Goal: Task Accomplishment & Management: Complete application form

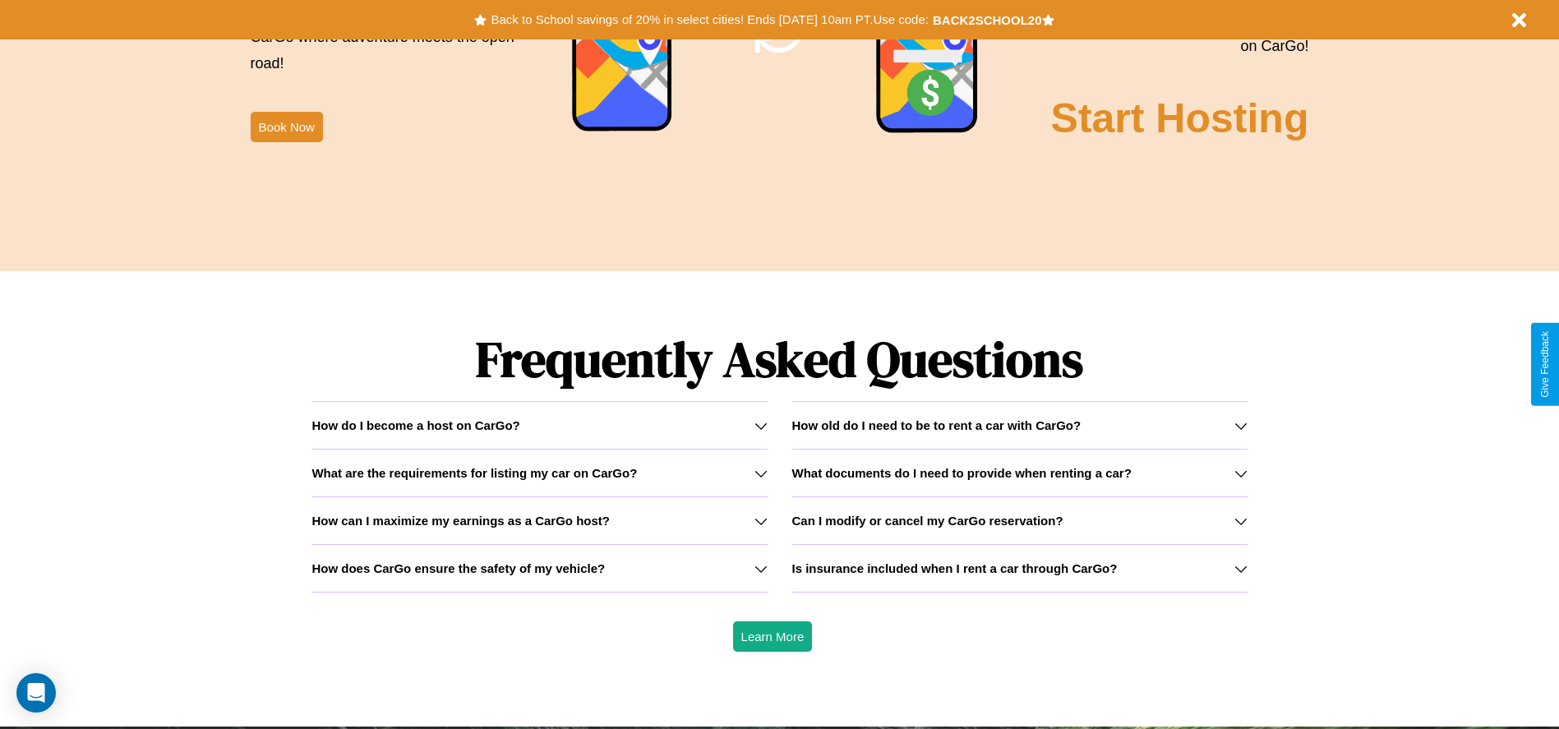
scroll to position [2357, 0]
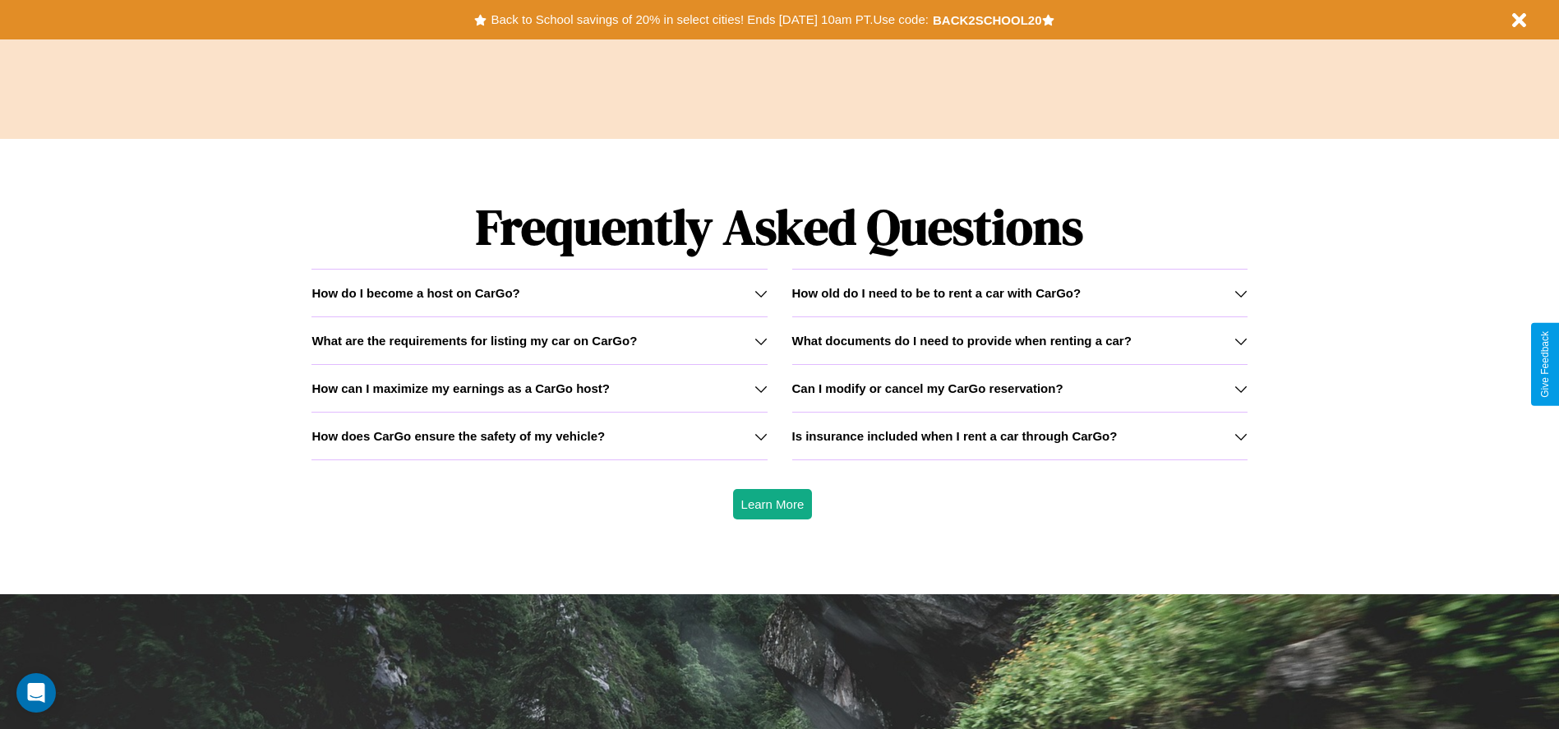
click at [539, 340] on h3 "What are the requirements for listing my car on CarGo?" at bounding box center [473, 341] width 325 height 14
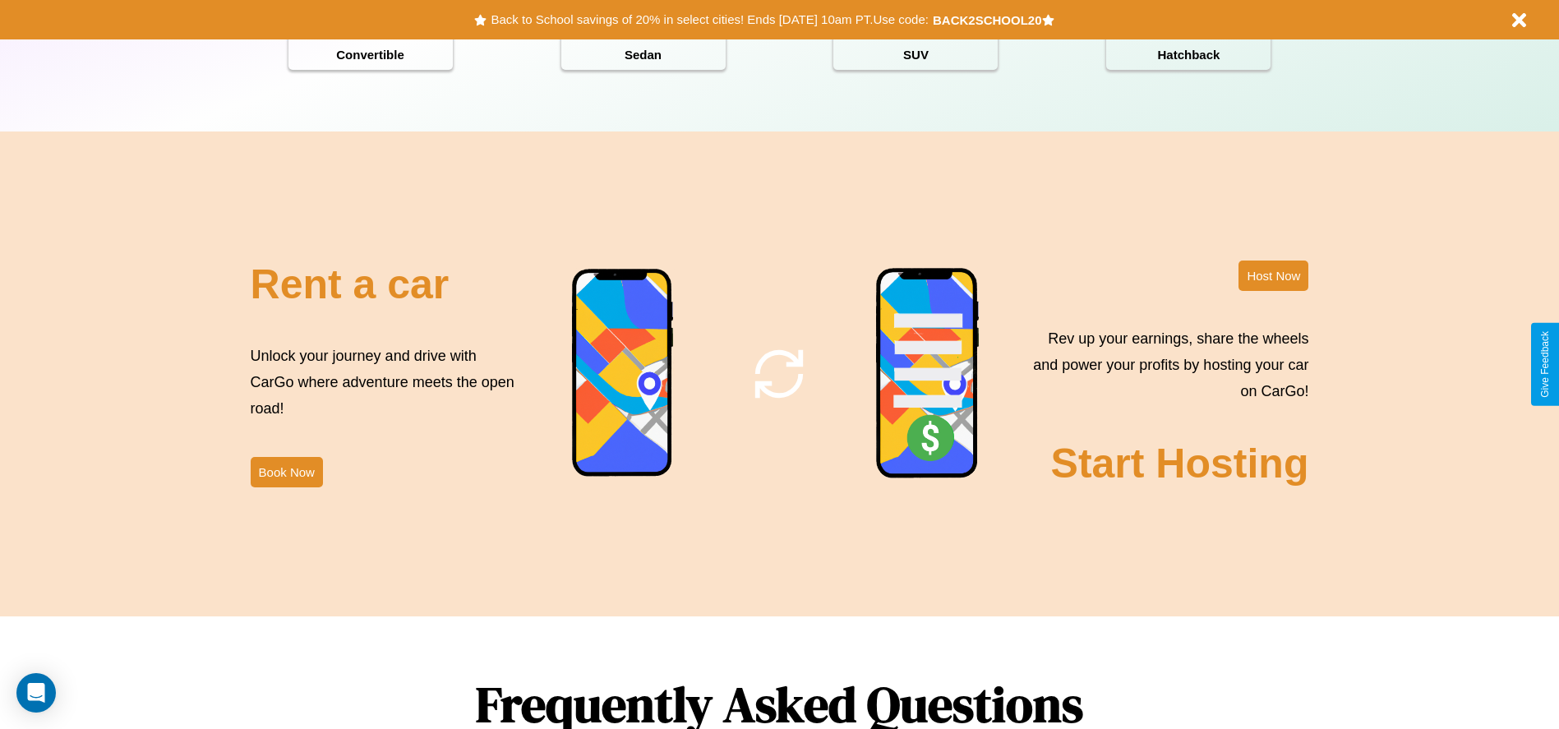
scroll to position [1791, 0]
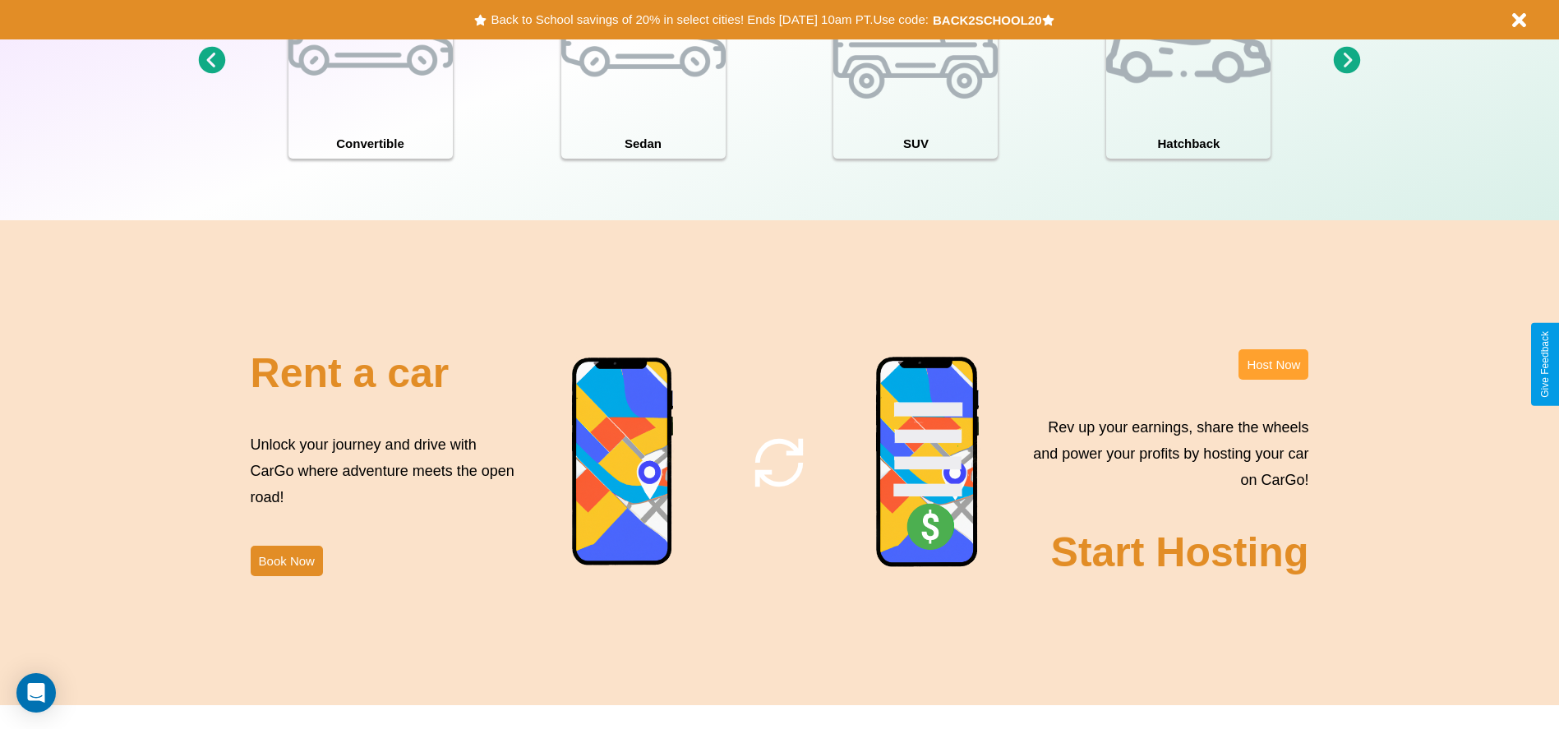
click at [1273, 364] on button "Host Now" at bounding box center [1273, 364] width 70 height 30
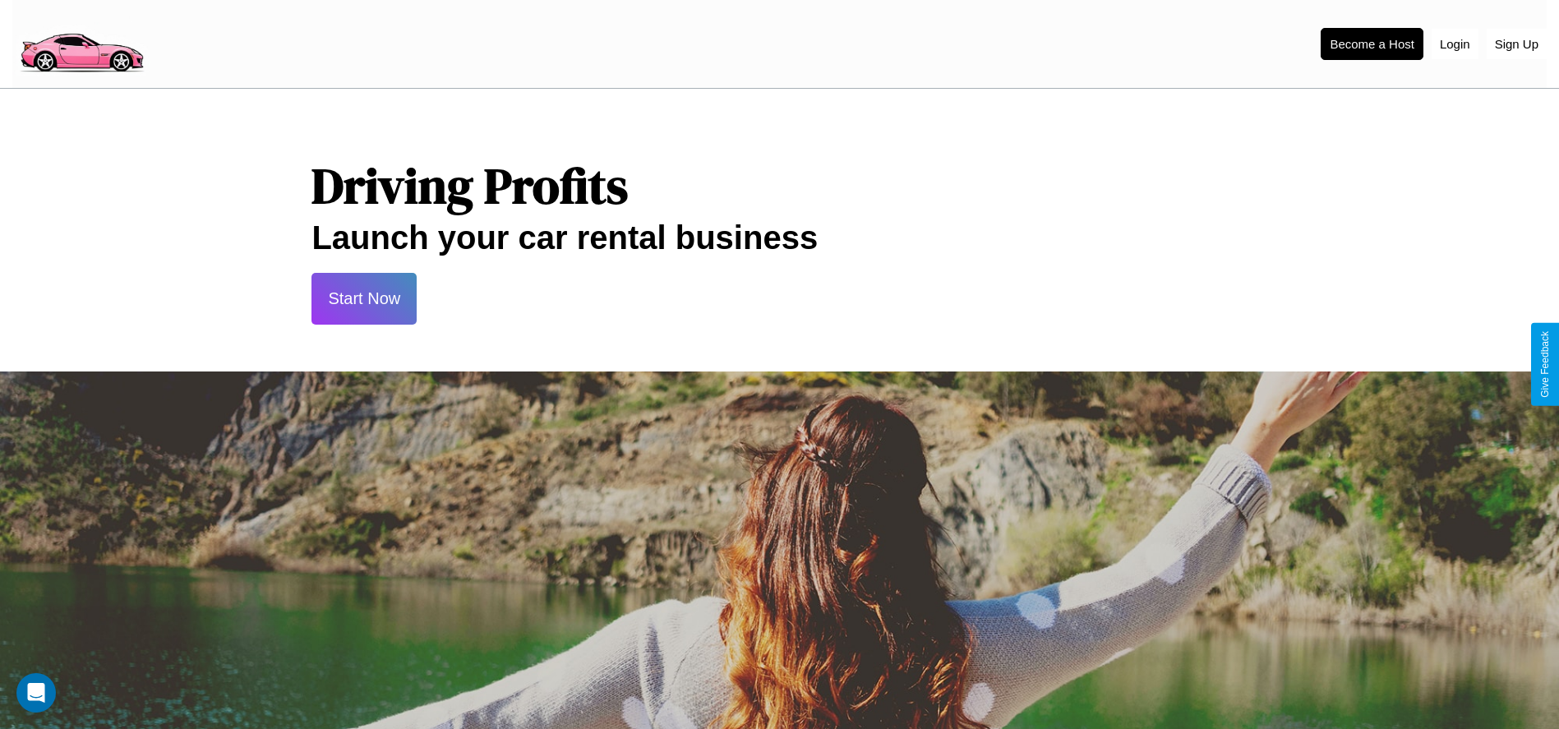
click at [364, 298] on button "Start Now" at bounding box center [363, 299] width 105 height 52
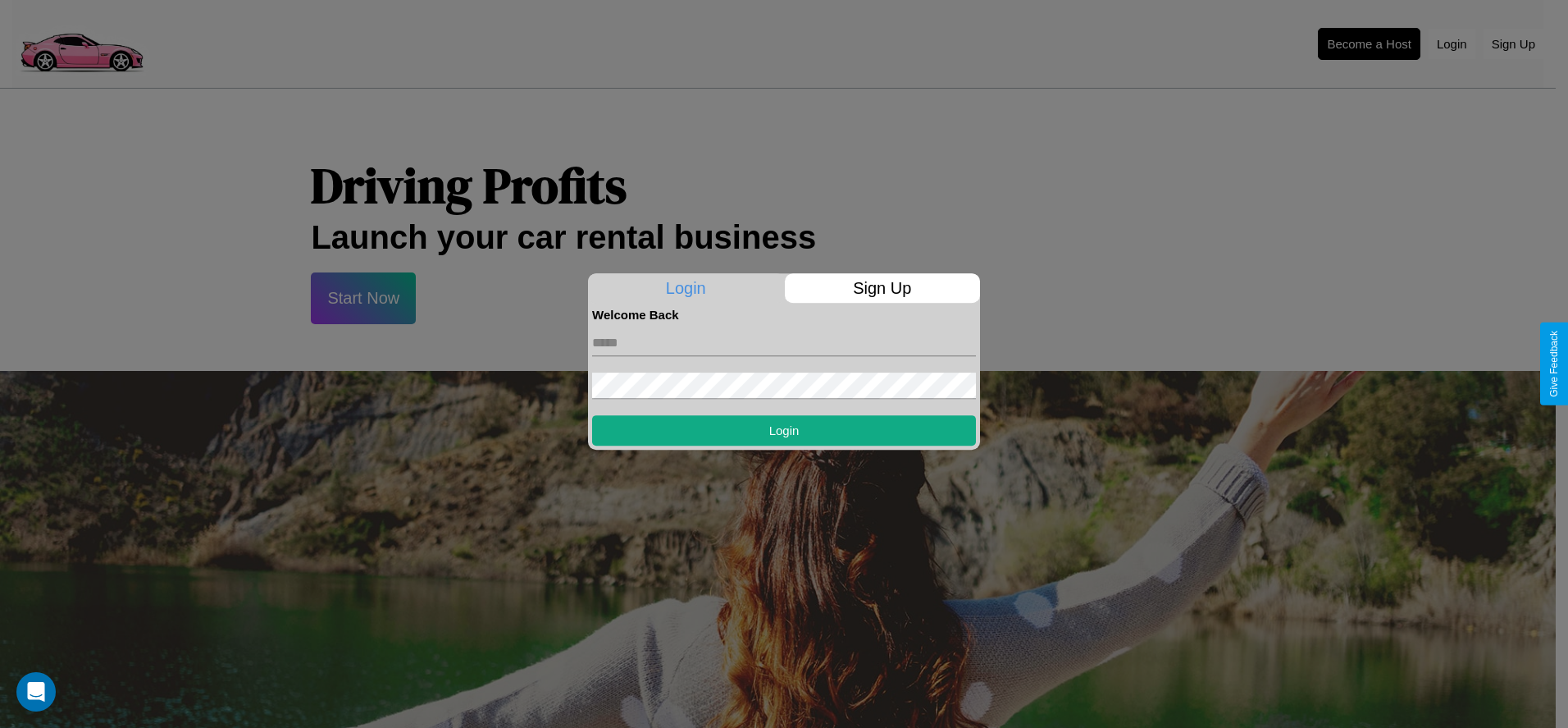
click at [881, 288] on p "Sign Up" at bounding box center [882, 289] width 196 height 30
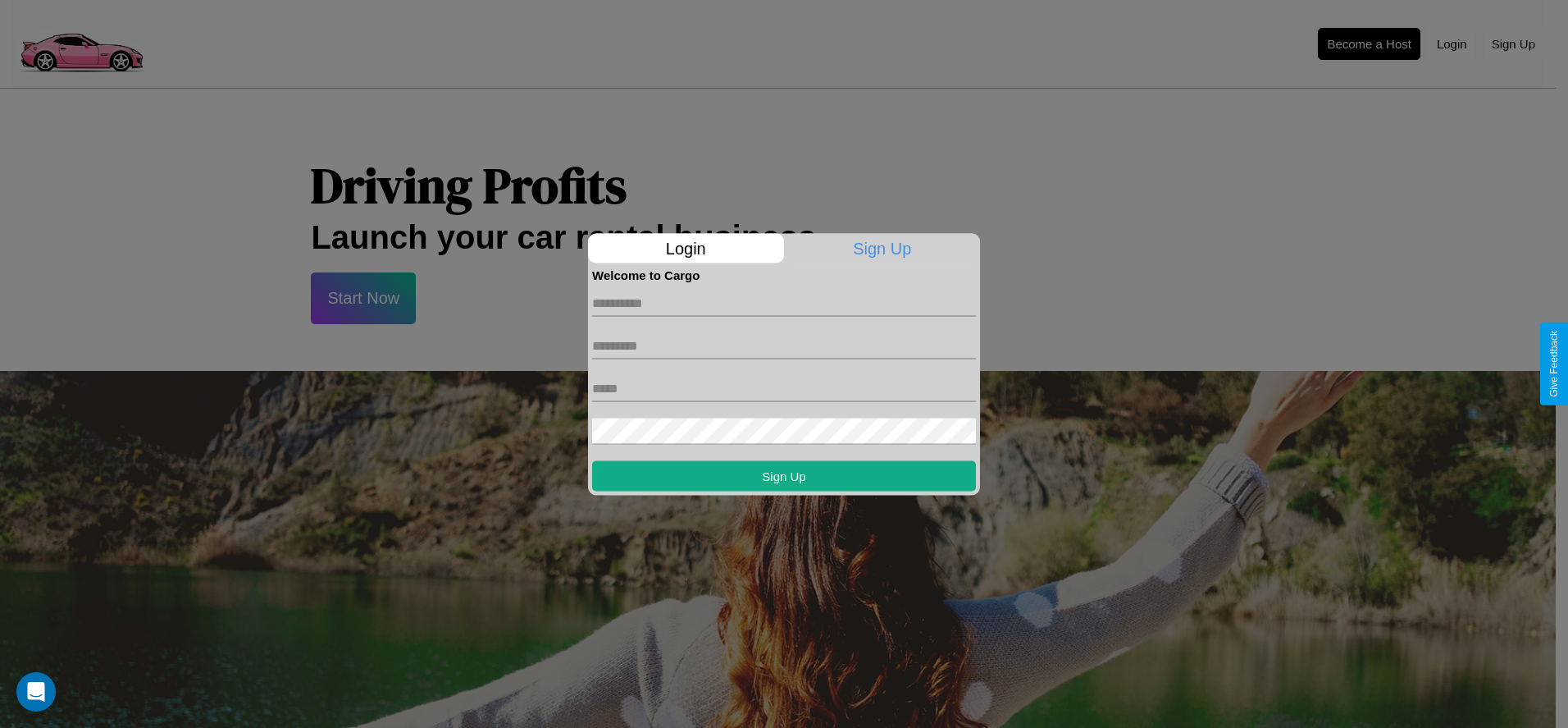
click at [784, 303] on input "text" at bounding box center [784, 303] width 384 height 26
type input "******"
click at [784, 346] on input "text" at bounding box center [784, 346] width 384 height 26
type input "******"
click at [784, 388] on input "text" at bounding box center [784, 388] width 384 height 26
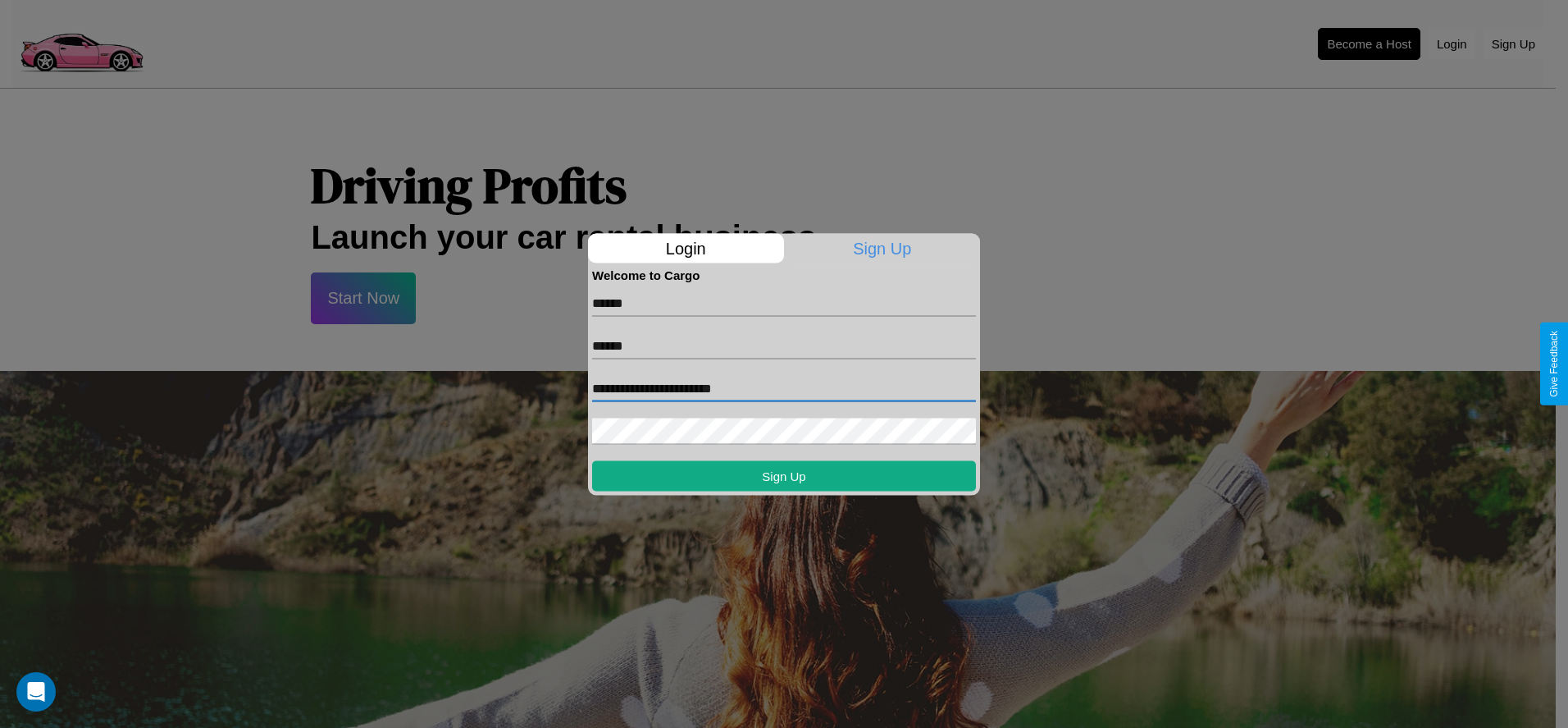
type input "**********"
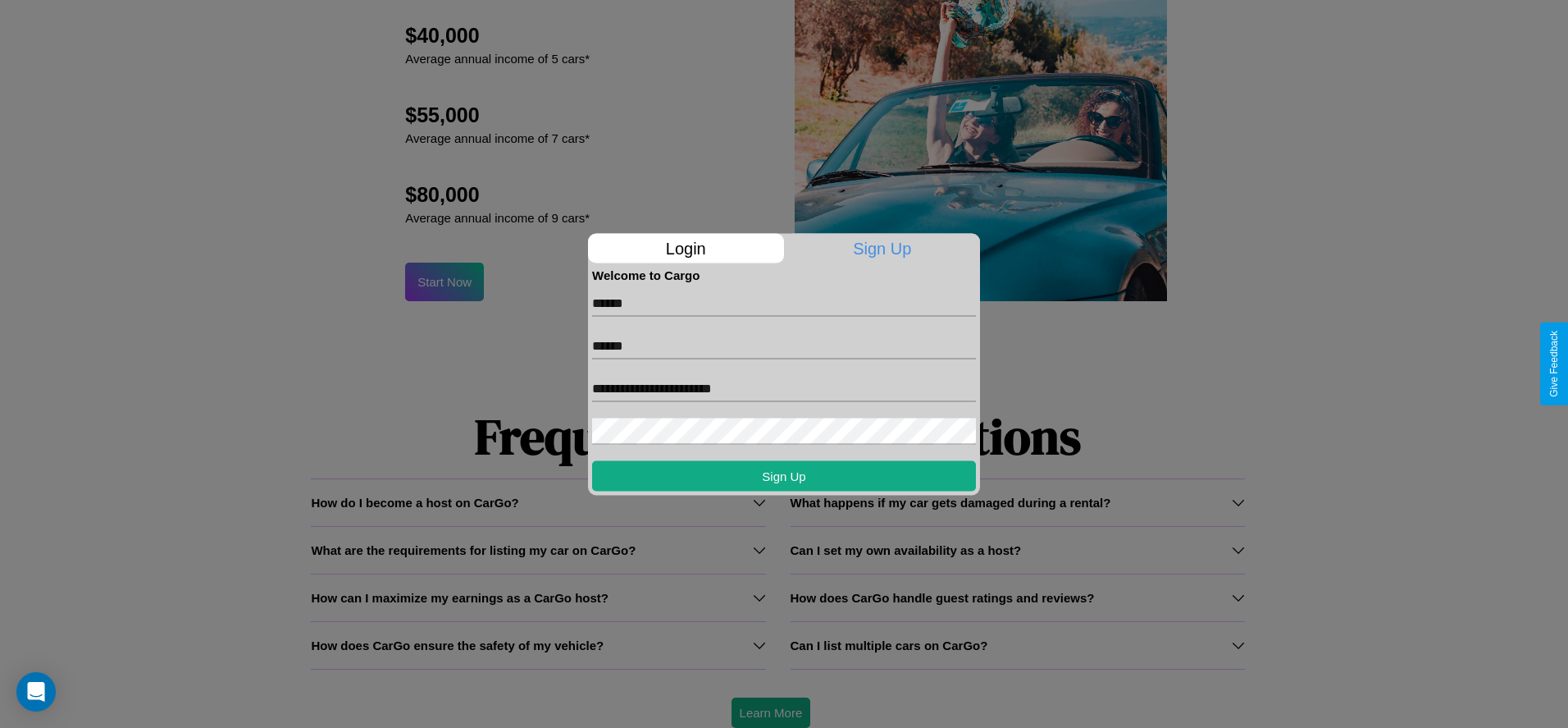
click at [771, 712] on div at bounding box center [784, 364] width 1568 height 728
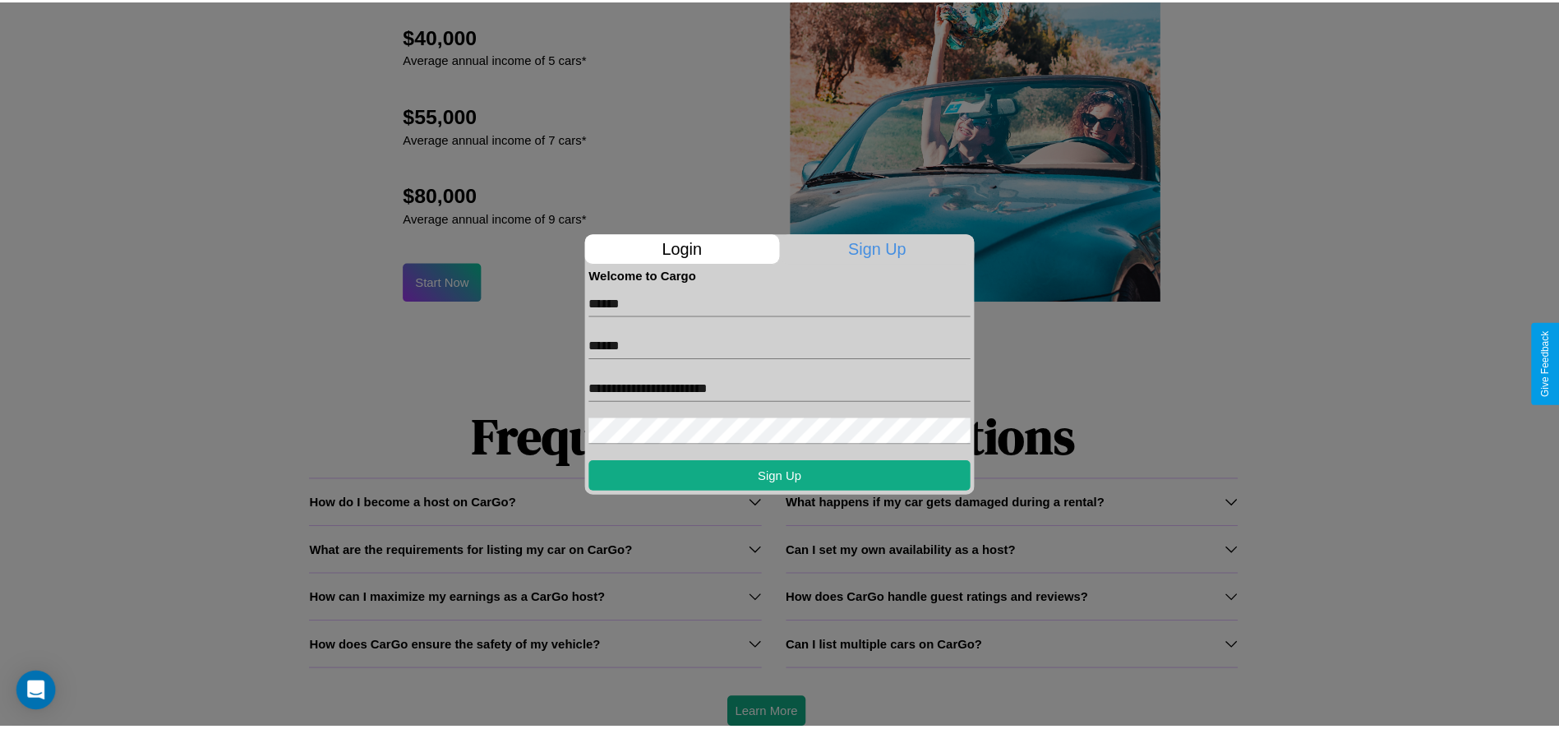
scroll to position [0, 0]
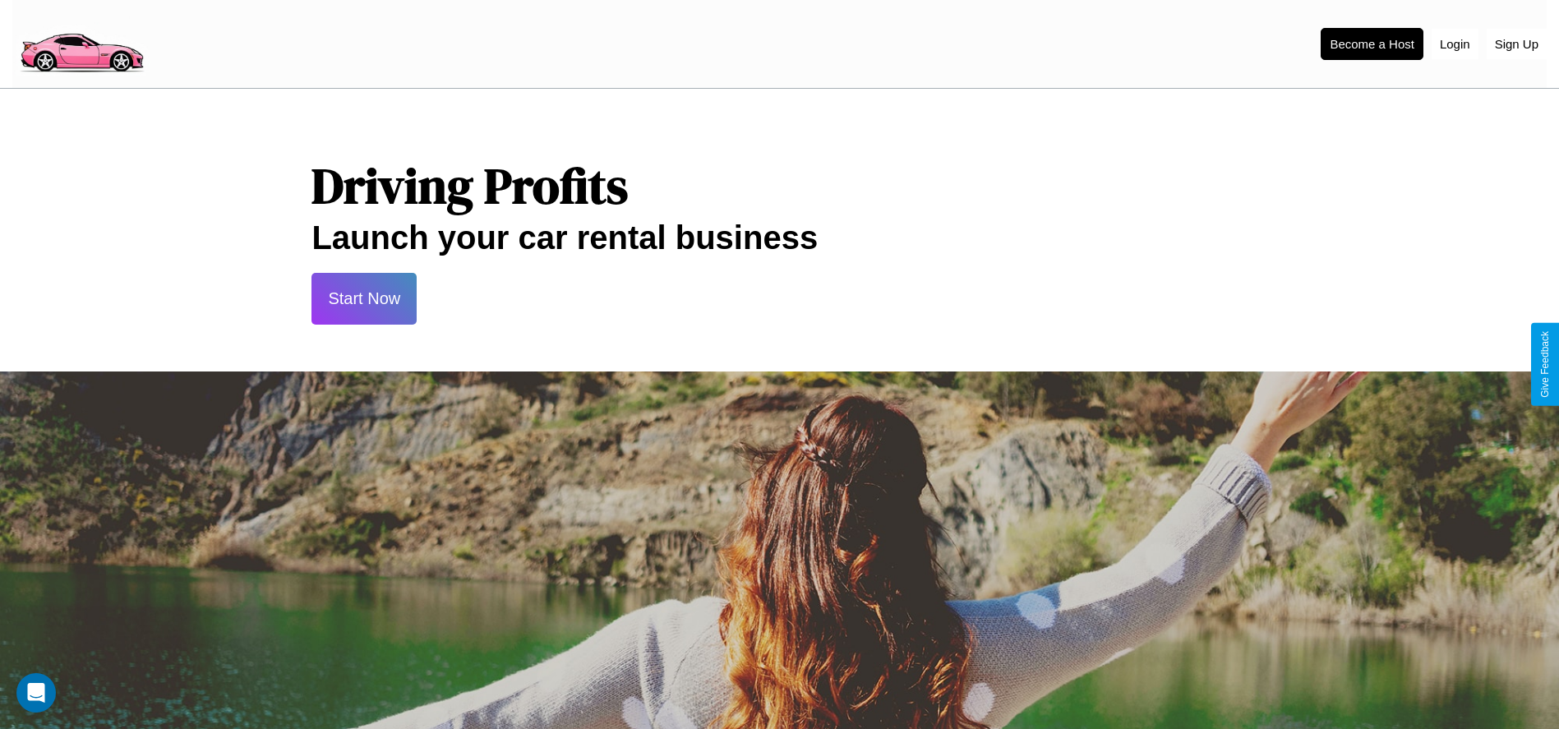
click at [364, 298] on button "Start Now" at bounding box center [363, 299] width 105 height 52
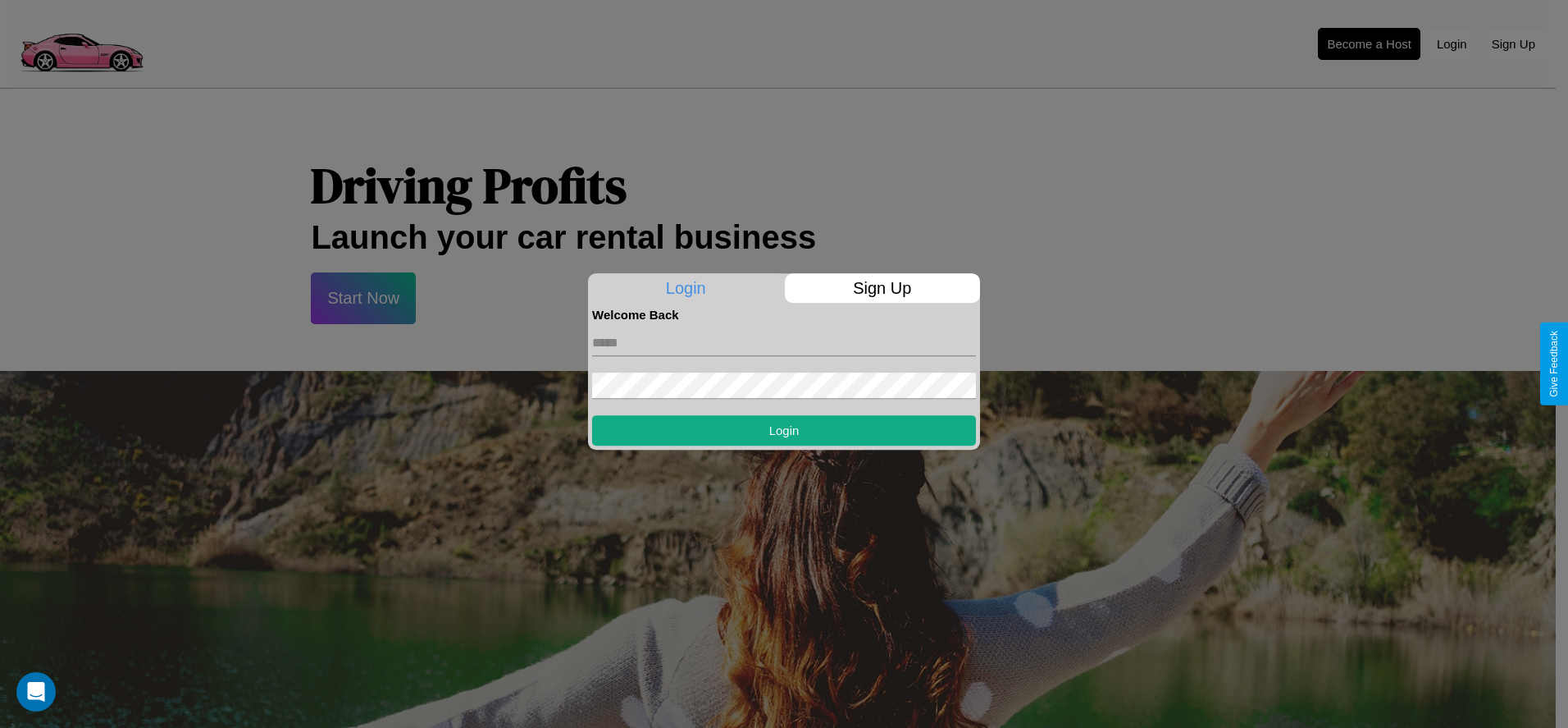
click at [1368, 44] on div at bounding box center [784, 364] width 1568 height 728
